Goal: Find specific page/section: Find specific page/section

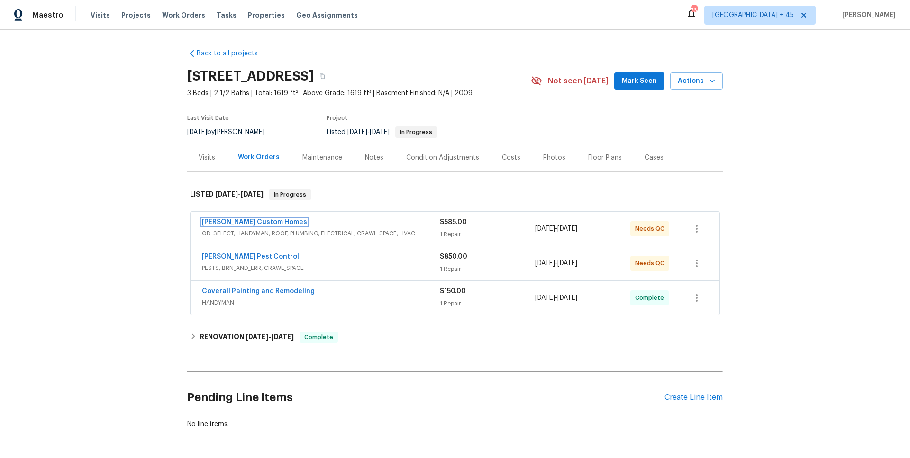
click at [258, 220] on link "Rappa Custom Homes" at bounding box center [254, 222] width 105 height 7
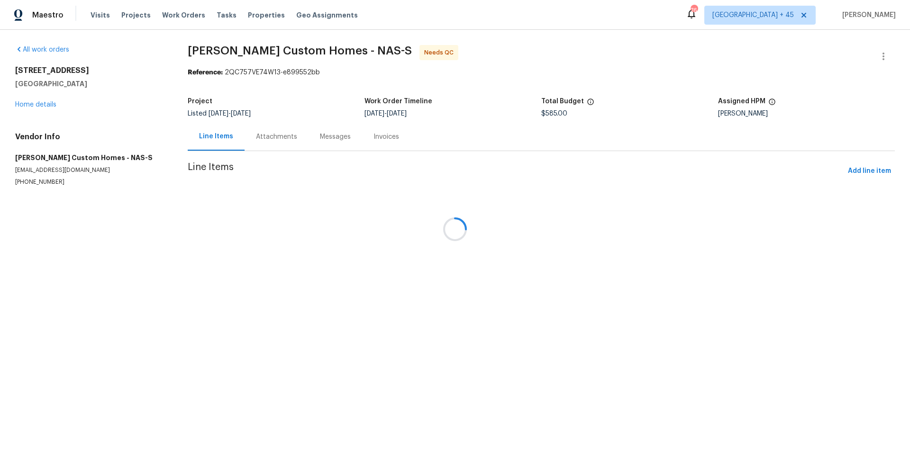
drag, startPoint x: 282, startPoint y: 124, endPoint x: 247, endPoint y: 132, distance: 36.5
click at [247, 132] on div at bounding box center [455, 229] width 910 height 458
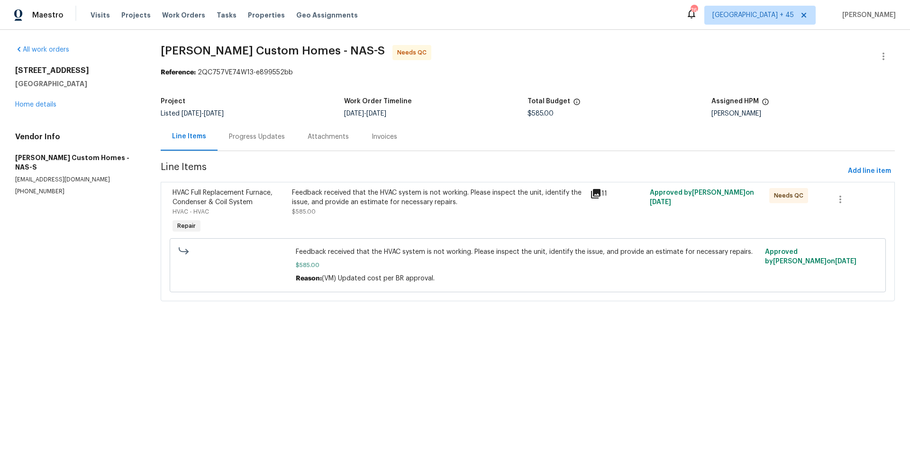
click at [249, 137] on div "Progress Updates" at bounding box center [257, 136] width 56 height 9
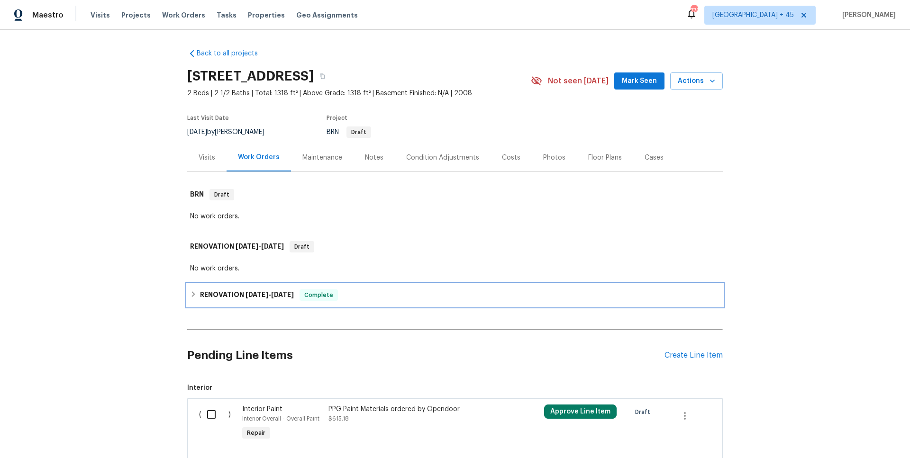
click at [282, 292] on span "7/11/25" at bounding box center [282, 294] width 23 height 7
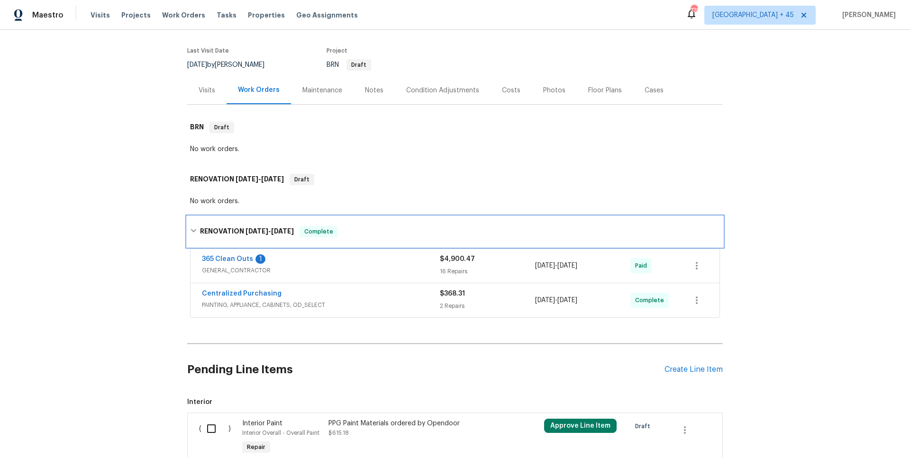
scroll to position [122, 0]
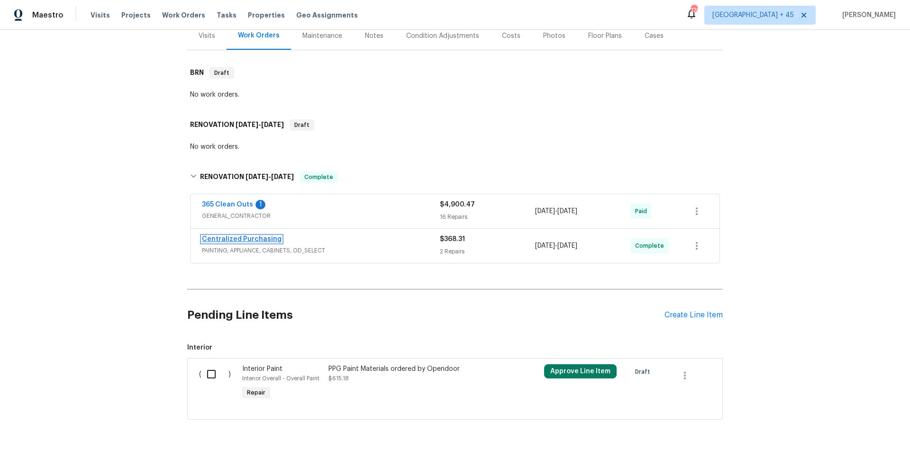
click at [224, 240] on link "Centralized Purchasing" at bounding box center [242, 239] width 80 height 7
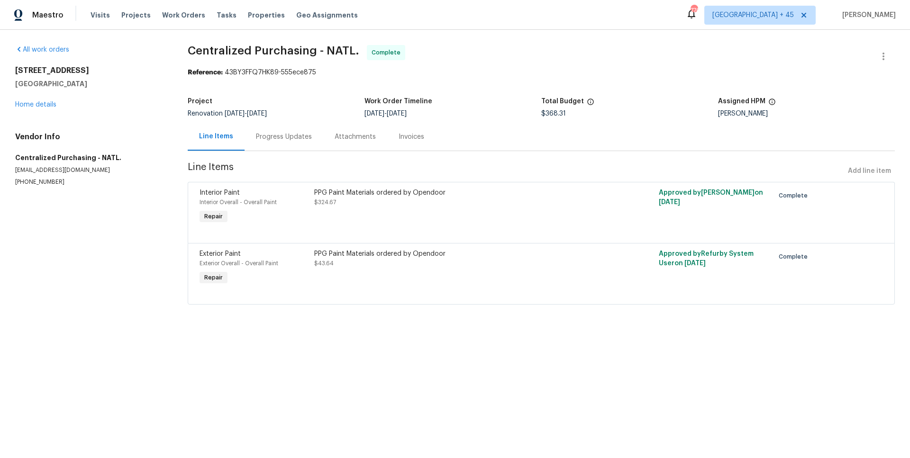
click at [48, 109] on div "8872 Niche Ave Las Vegas, NV 89149 Home details" at bounding box center [90, 88] width 150 height 44
click at [47, 104] on link "Home details" at bounding box center [35, 104] width 41 height 7
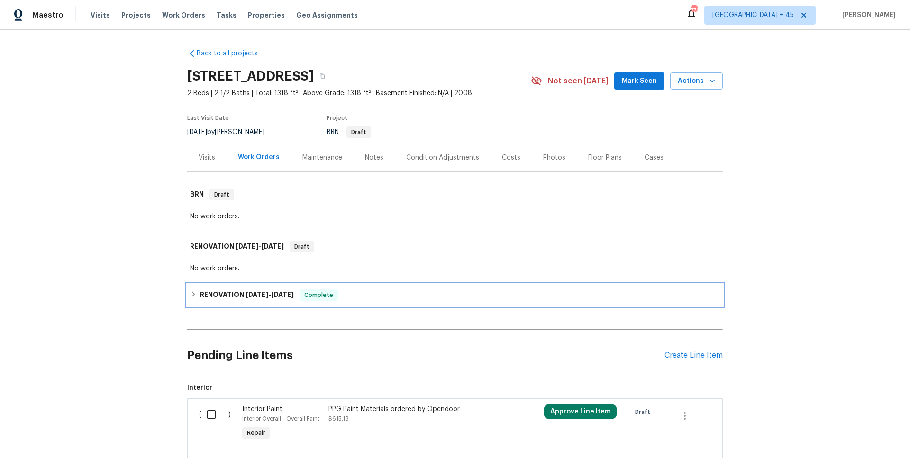
click at [221, 292] on h6 "RENOVATION 7/7/25 - 7/11/25" at bounding box center [247, 295] width 94 height 11
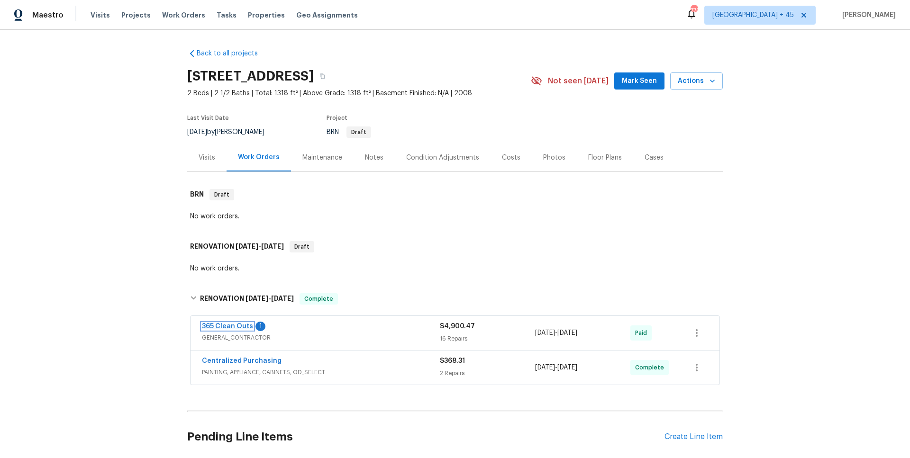
click at [231, 327] on link "365 Clean Outs" at bounding box center [227, 326] width 51 height 7
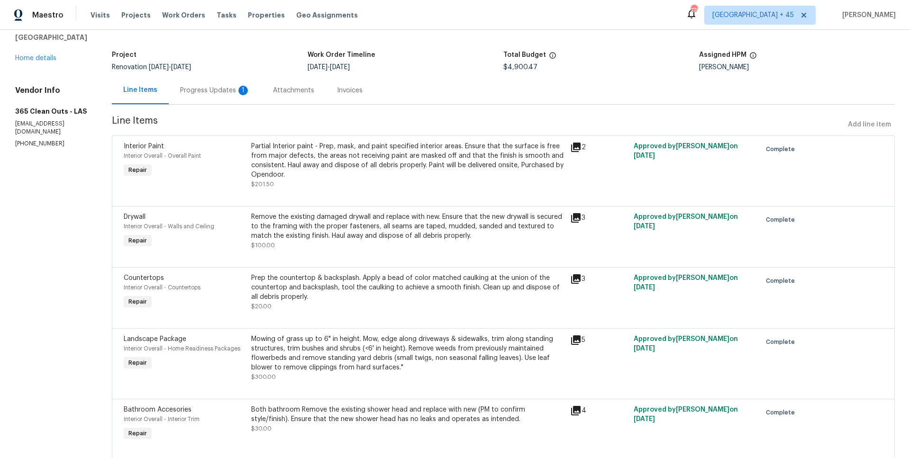
scroll to position [47, 0]
copy div "Partial Interior paint"
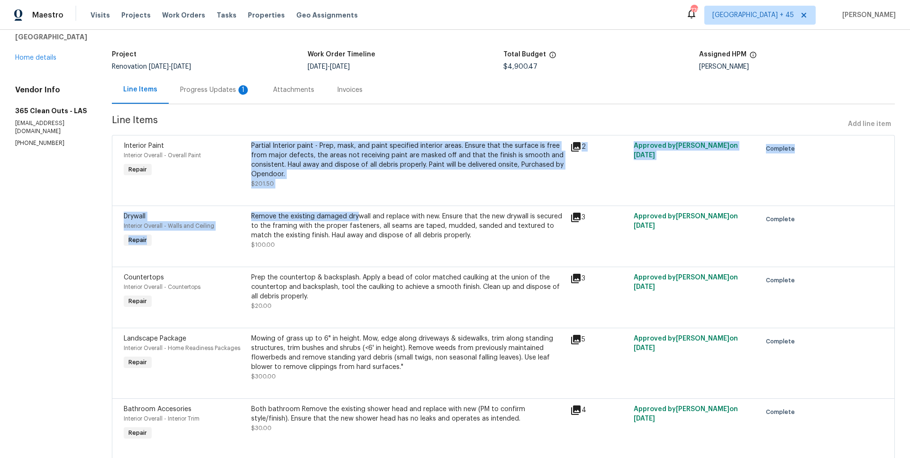
drag, startPoint x: 246, startPoint y: 147, endPoint x: 353, endPoint y: 219, distance: 128.8
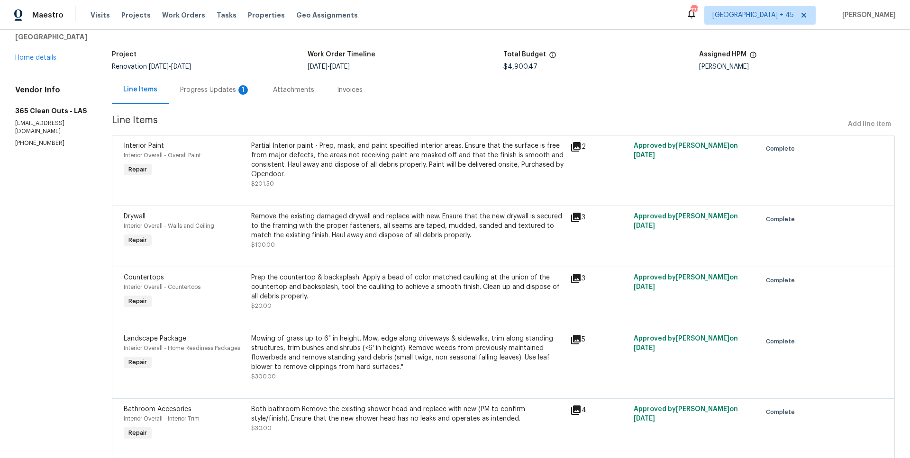
click at [356, 224] on div "Remove the existing damaged drywall and replace with new. Ensure that the new d…" at bounding box center [407, 226] width 313 height 28
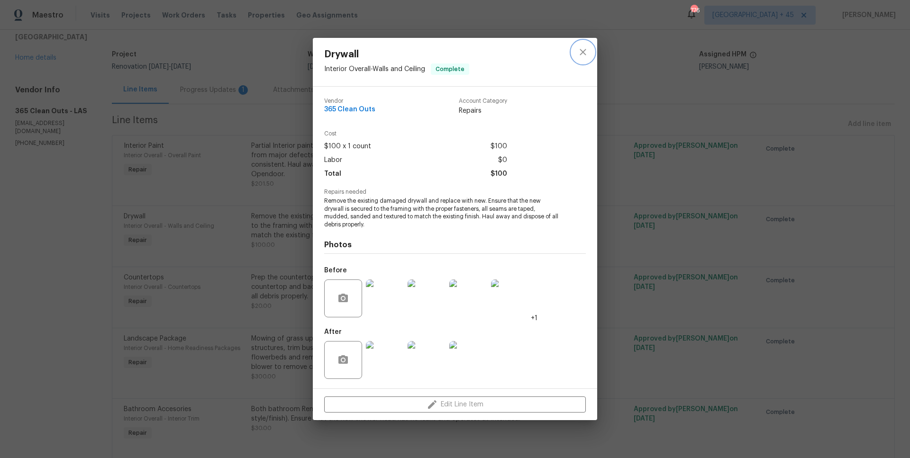
click at [584, 52] on icon "close" at bounding box center [582, 51] width 11 height 11
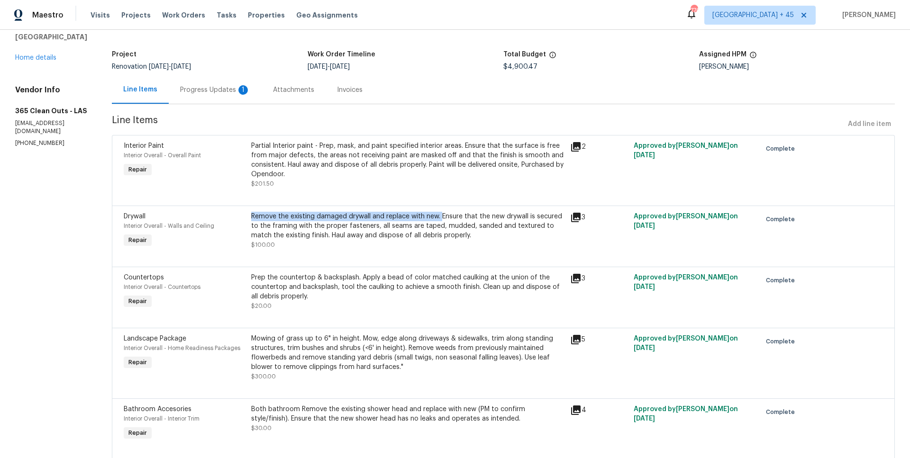
copy div "Remove the existing damaged drywall and replace with new."
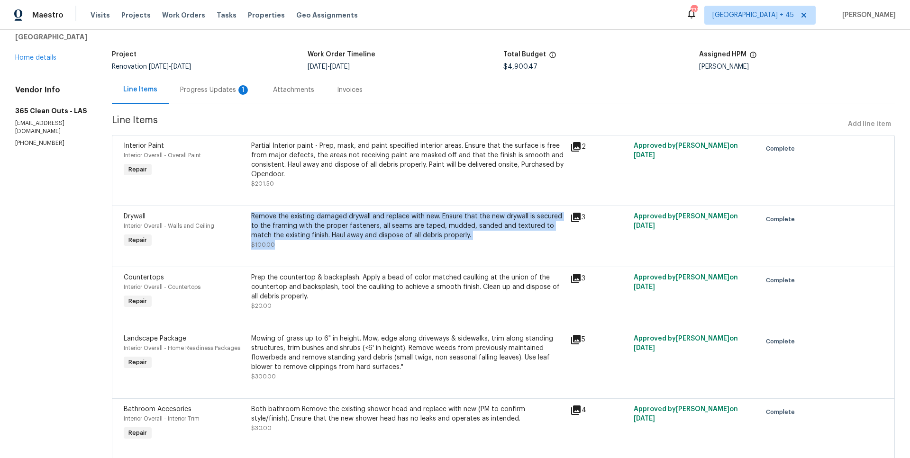
drag, startPoint x: 245, startPoint y: 216, endPoint x: 451, endPoint y: 259, distance: 210.7
click at [451, 259] on div "Drywall Interior Overall - Walls and Ceiling Repair Remove the existing damaged…" at bounding box center [503, 236] width 783 height 61
click at [451, 259] on div at bounding box center [503, 255] width 759 height 11
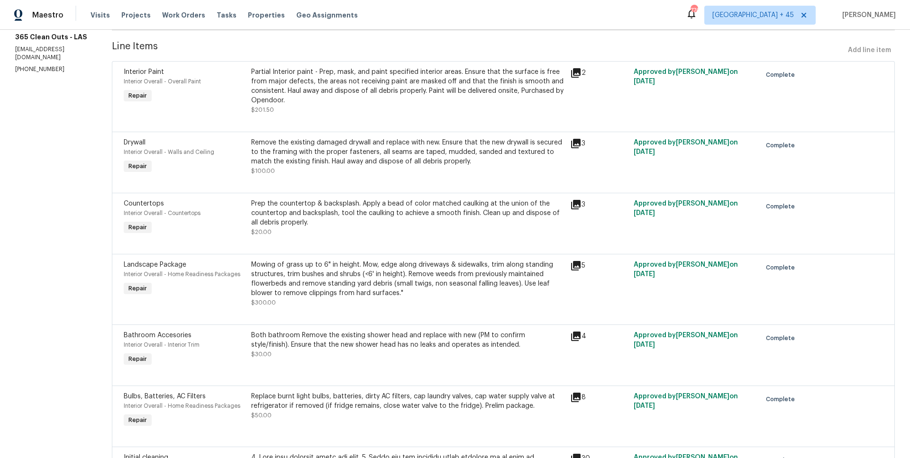
scroll to position [189, 0]
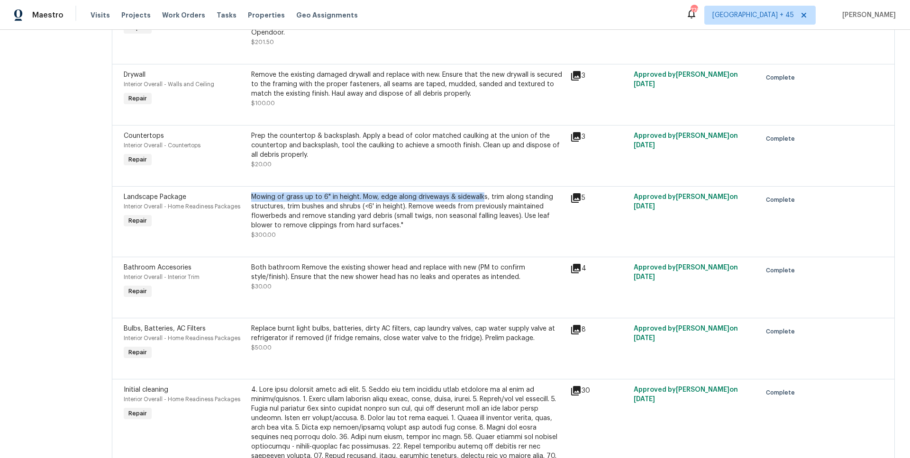
copy div "Mowing of grass up to 6" in height. Mow, edge along driveways & sidewalk"
copy div "Mowing of grass up to 6" in height. Mow, edge along driveways & sidewalks,"
copy div "Mowing of grass up to 6" in height. Mow, edge along driveways & sidewalks"
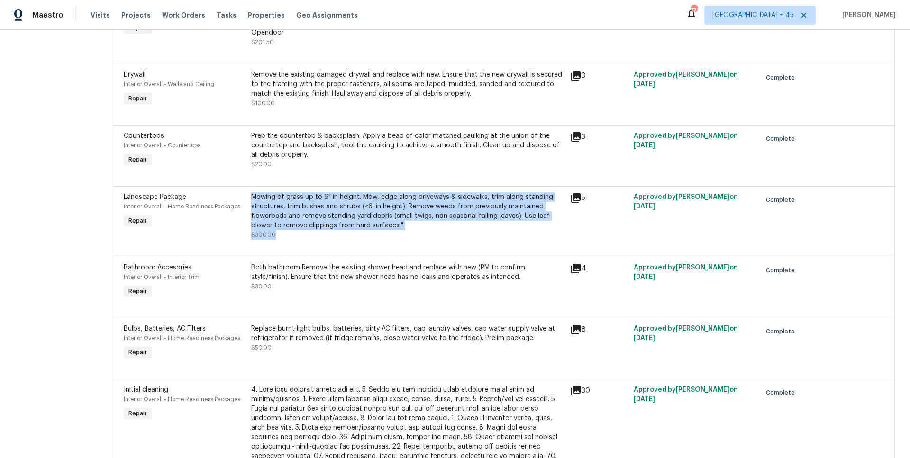
drag, startPoint x: 247, startPoint y: 197, endPoint x: 494, endPoint y: 236, distance: 250.4
click at [494, 236] on div "Mowing of grass up to 6" in height. Mow, edge along driveways & sidewalks, trim…" at bounding box center [407, 215] width 313 height 47
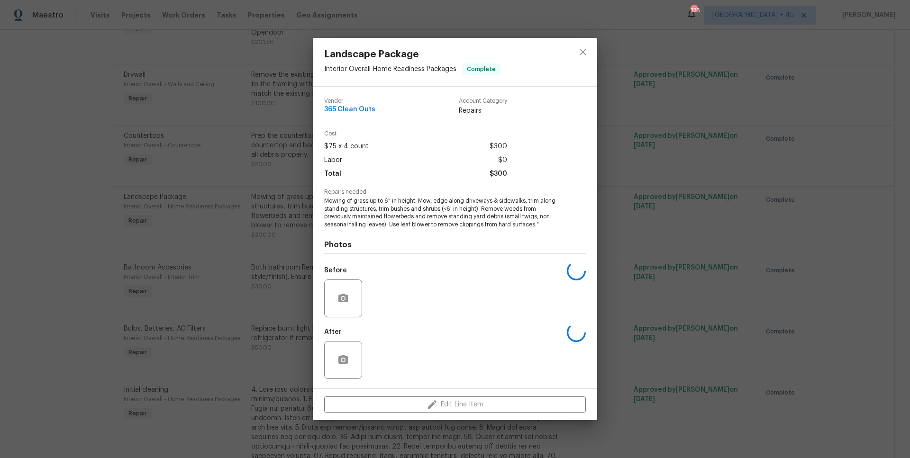
click at [494, 236] on div "Photos Before After" at bounding box center [455, 307] width 262 height 156
click at [708, 228] on div "Landscape Package Interior Overall - Home Readiness Packages Complete Vendor 36…" at bounding box center [455, 229] width 910 height 458
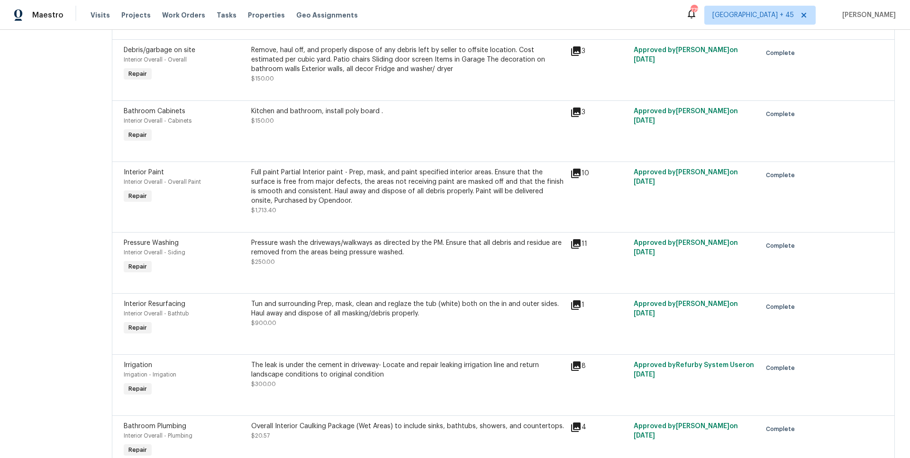
scroll to position [695, 0]
drag, startPoint x: 247, startPoint y: 173, endPoint x: 334, endPoint y: 173, distance: 87.2
click at [334, 173] on div "Full paint Partial Interior paint - Prep, mask, and paint specified interior ar…" at bounding box center [407, 190] width 319 height 53
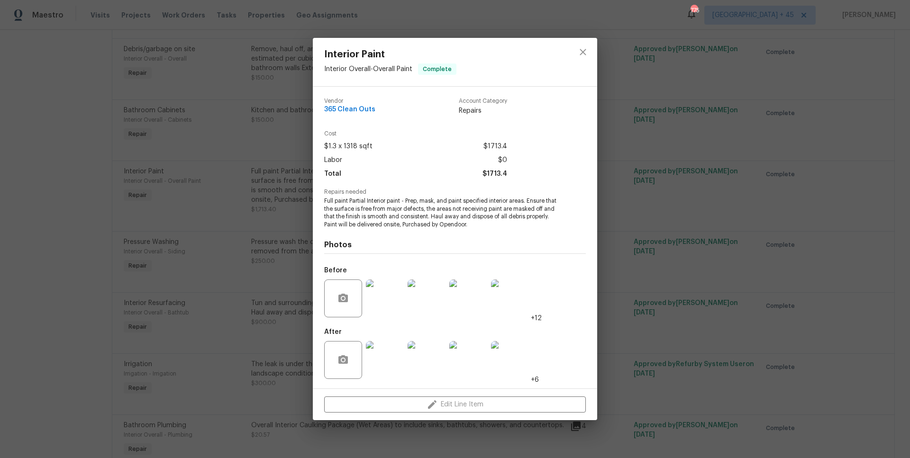
click at [239, 224] on div "Interior Paint Interior Overall - Overall Paint Complete Vendor 365 Clean Outs …" at bounding box center [455, 229] width 910 height 458
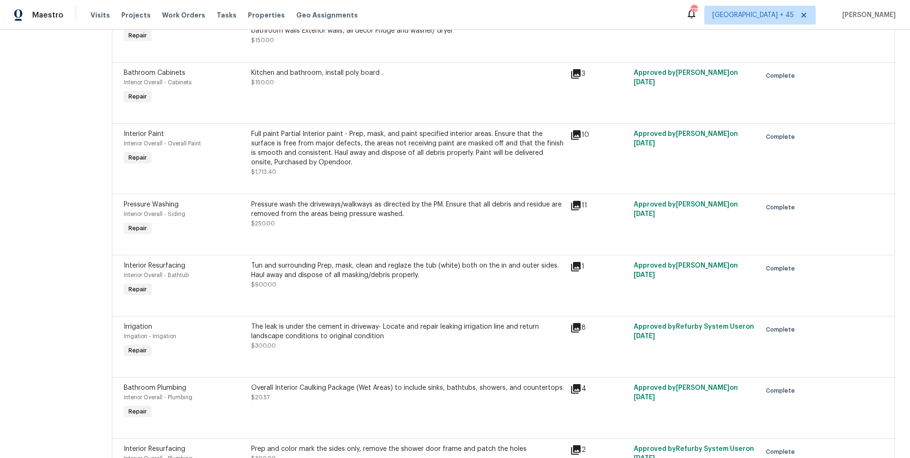
scroll to position [806, 0]
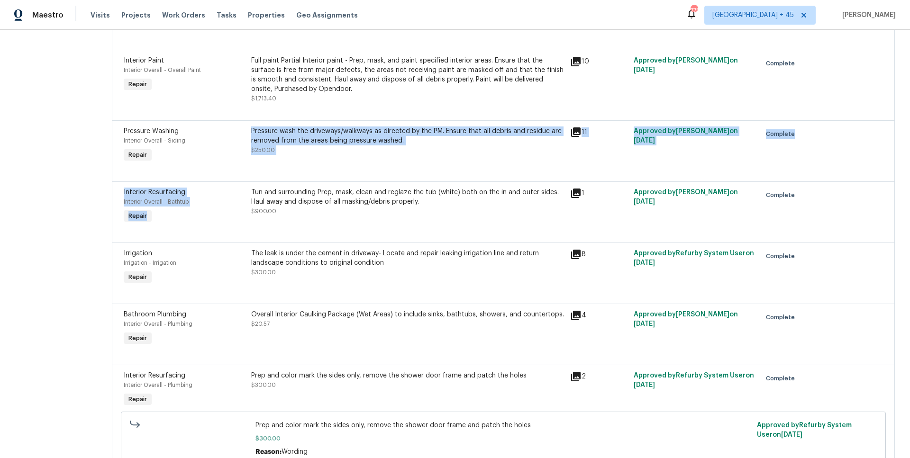
drag, startPoint x: 245, startPoint y: 132, endPoint x: 398, endPoint y: 188, distance: 162.3
click at [398, 188] on div "Tun and surrounding Prep, mask, clean and reglaze the tub (white) both on the i…" at bounding box center [407, 207] width 319 height 44
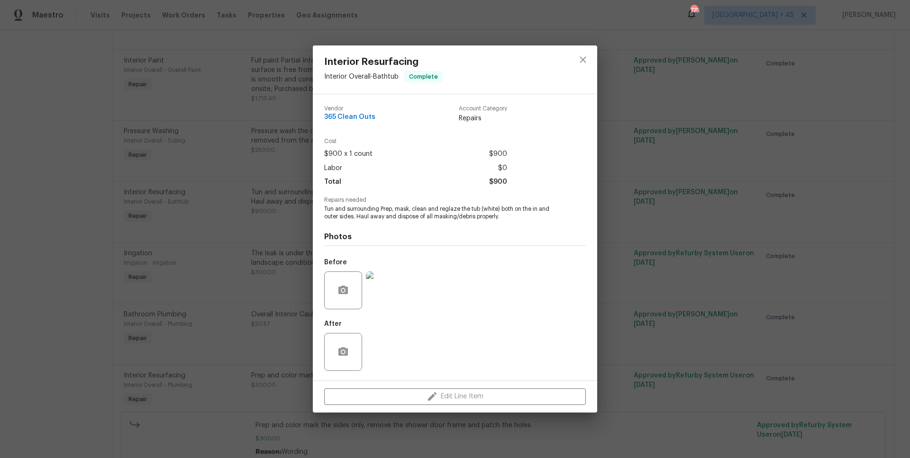
click at [266, 208] on div "Interior Resurfacing Interior Overall - Bathtub Complete Vendor 365 Clean Outs …" at bounding box center [455, 229] width 910 height 458
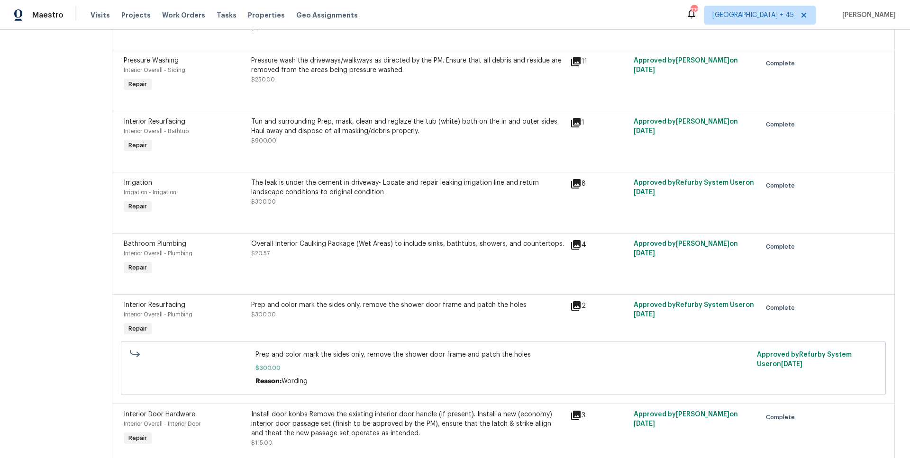
scroll to position [914, 0]
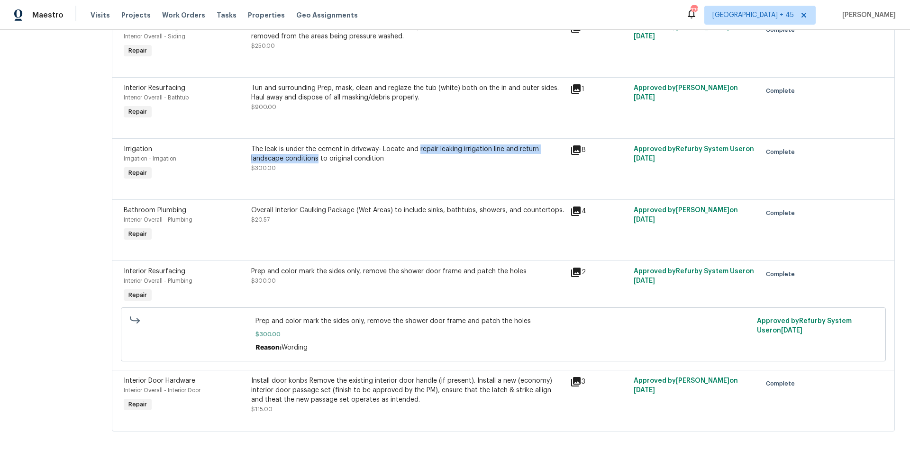
copy div "repair leaking irrigation line and return landscape conditions"
drag, startPoint x: 414, startPoint y: 147, endPoint x: 424, endPoint y: 204, distance: 58.1
click at [398, 196] on div "Irrigation Irrigation - Irrigation Repair The leak is under the cement in drive…" at bounding box center [503, 168] width 783 height 61
click at [424, 204] on div "Overall Interior Caulking Package (Wet Areas) to include sinks, bathtubs, showe…" at bounding box center [407, 225] width 319 height 44
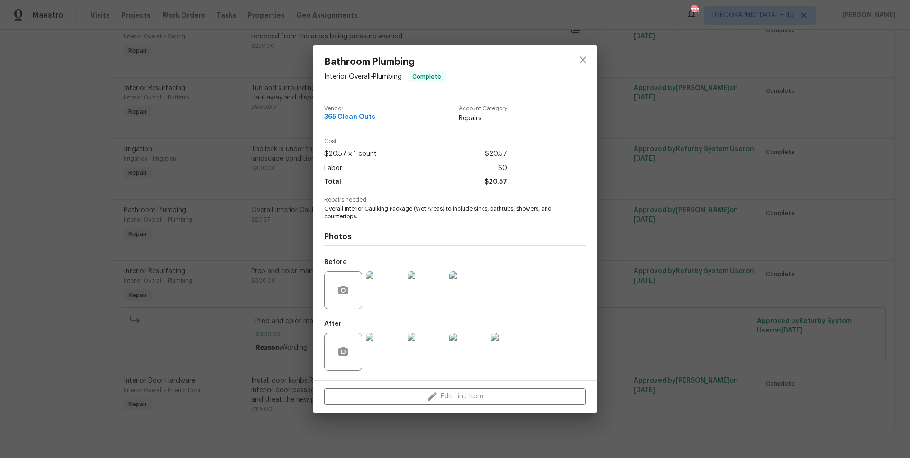
click at [841, 267] on div "Bathroom Plumbing Interior Overall - Plumbing Complete Vendor 365 Clean Outs Ac…" at bounding box center [455, 229] width 910 height 458
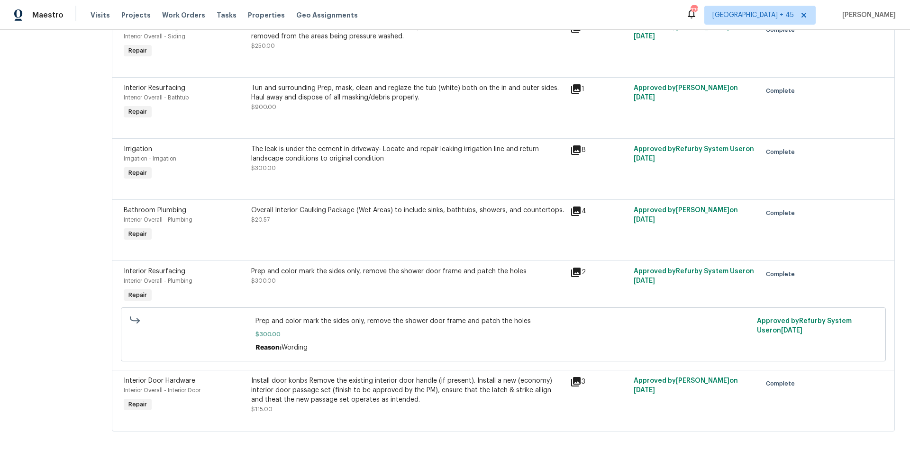
click at [841, 267] on div "Bathroom Plumbing Interior Overall - Plumbing Complete Vendor 365 Clean Outs Ac…" at bounding box center [455, 229] width 910 height 458
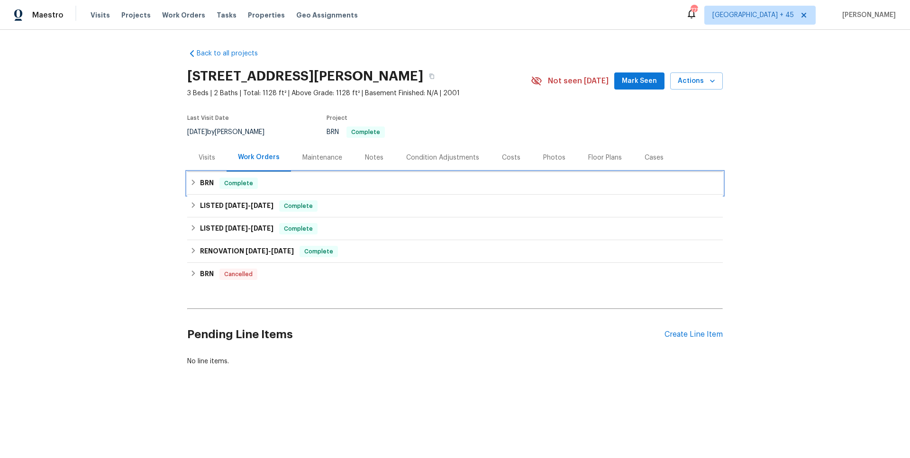
click at [209, 183] on h6 "BRN" at bounding box center [207, 183] width 14 height 11
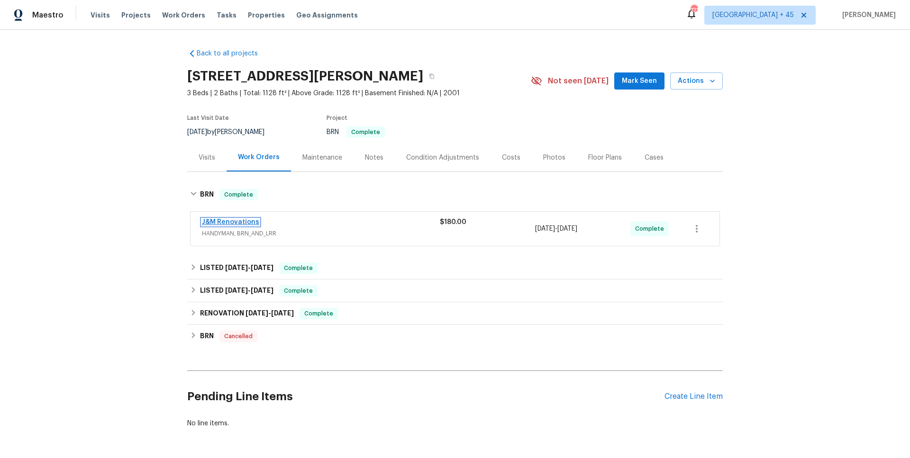
click at [231, 222] on link "J&M Renovations" at bounding box center [230, 222] width 57 height 7
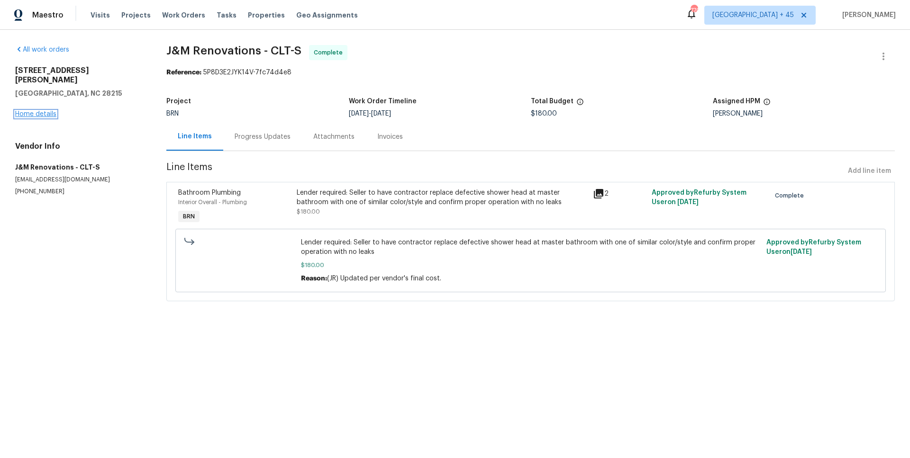
click at [48, 111] on link "Home details" at bounding box center [35, 114] width 41 height 7
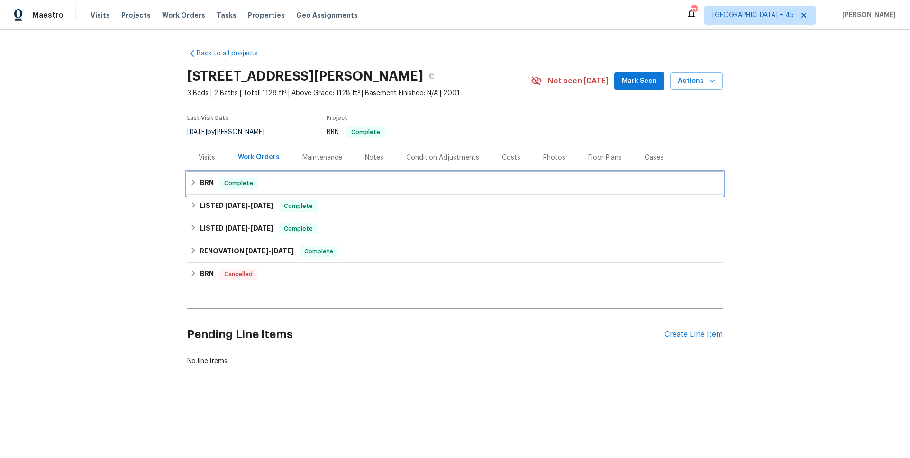
click at [235, 185] on span "Complete" at bounding box center [238, 183] width 36 height 9
